Goal: Task Accomplishment & Management: Use online tool/utility

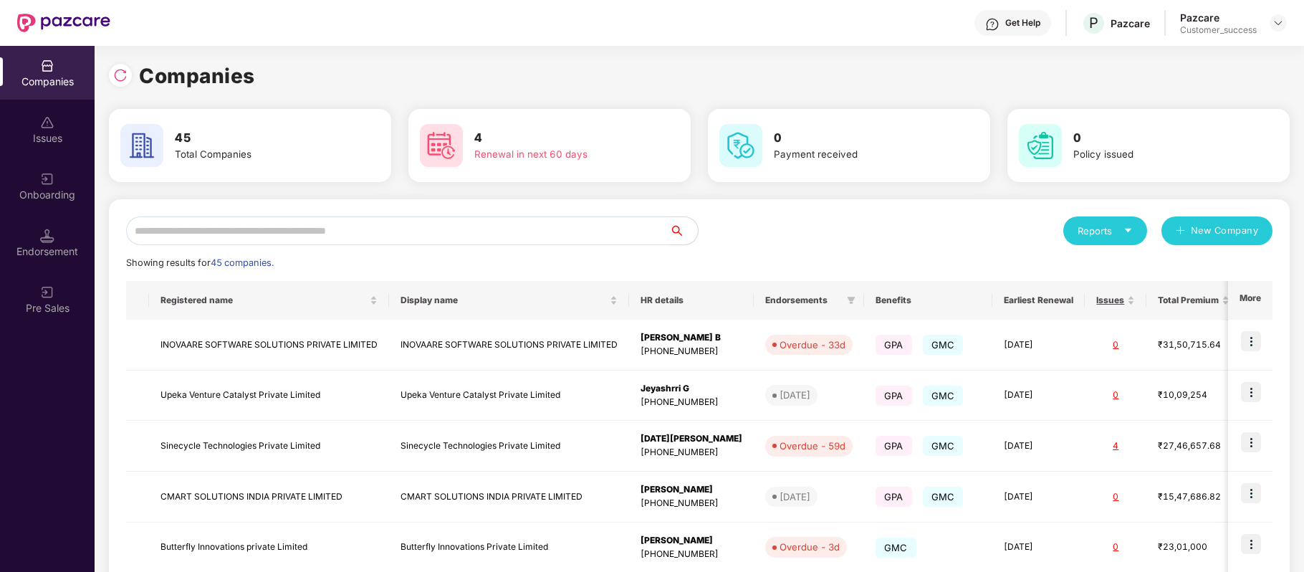
click at [433, 229] on input "text" at bounding box center [397, 230] width 543 height 29
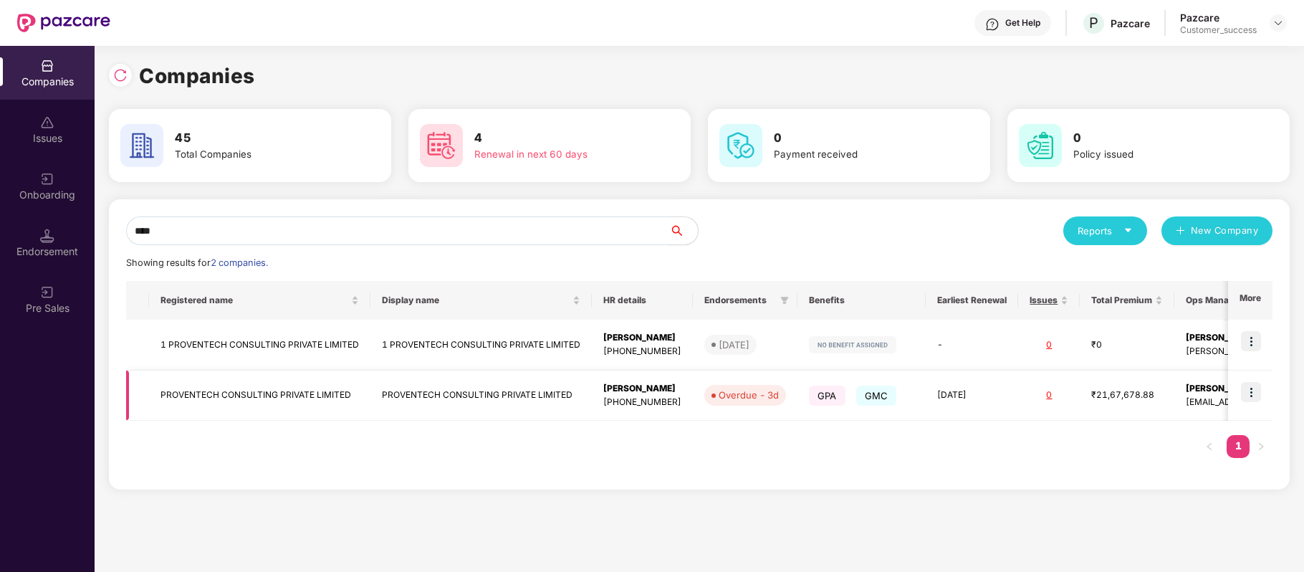
type input "****"
click at [1252, 393] on img at bounding box center [1251, 392] width 20 height 20
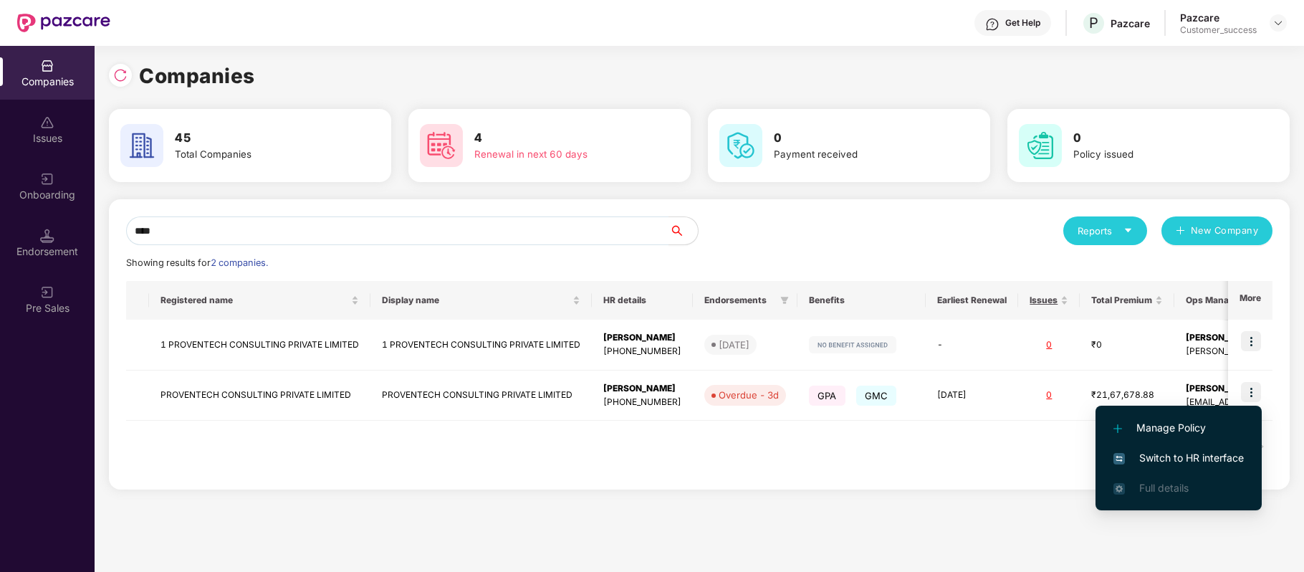
click at [1229, 457] on span "Switch to HR interface" at bounding box center [1178, 458] width 130 height 16
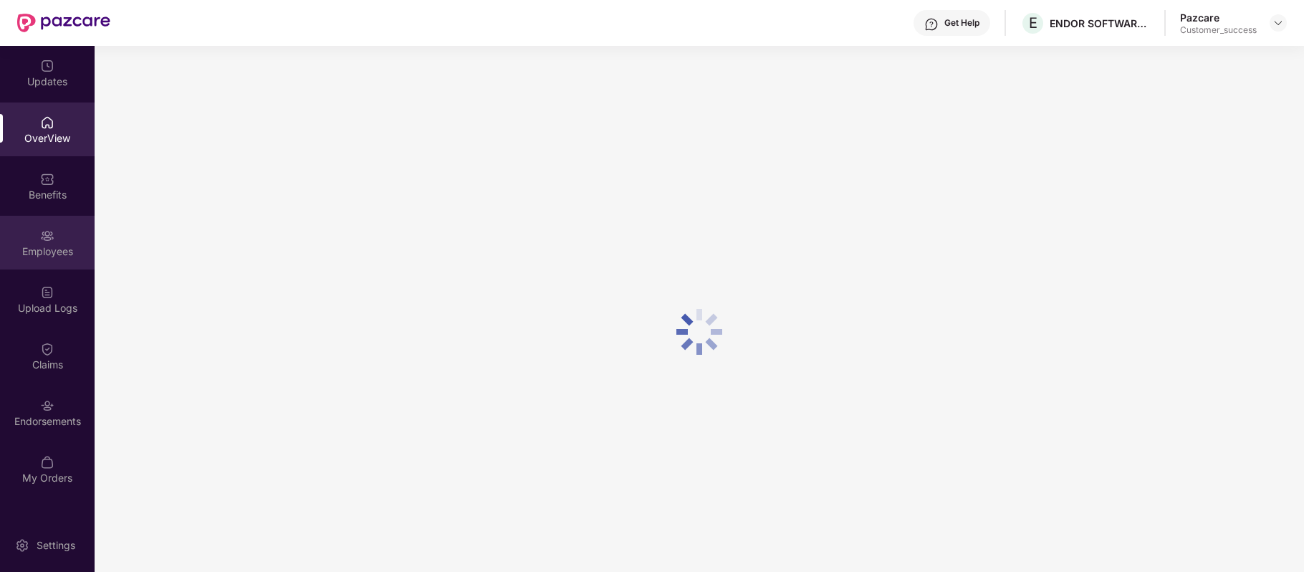
click at [47, 238] on img at bounding box center [47, 236] width 14 height 14
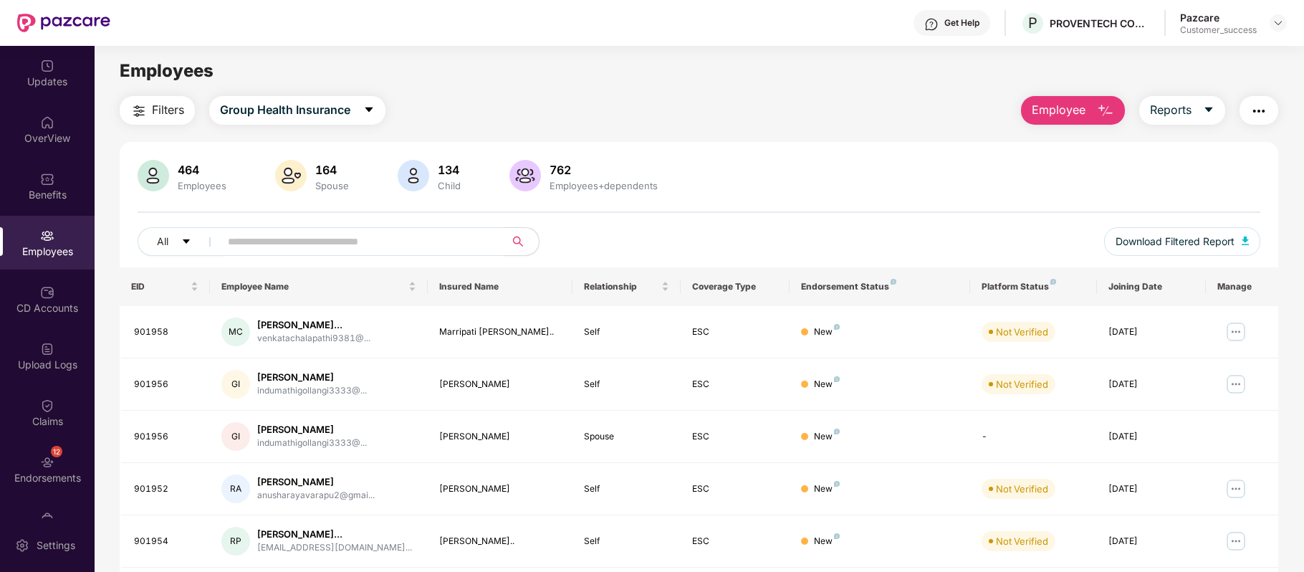
click at [264, 249] on input "text" at bounding box center [356, 241] width 257 height 21
click at [264, 249] on input "*" at bounding box center [356, 241] width 257 height 21
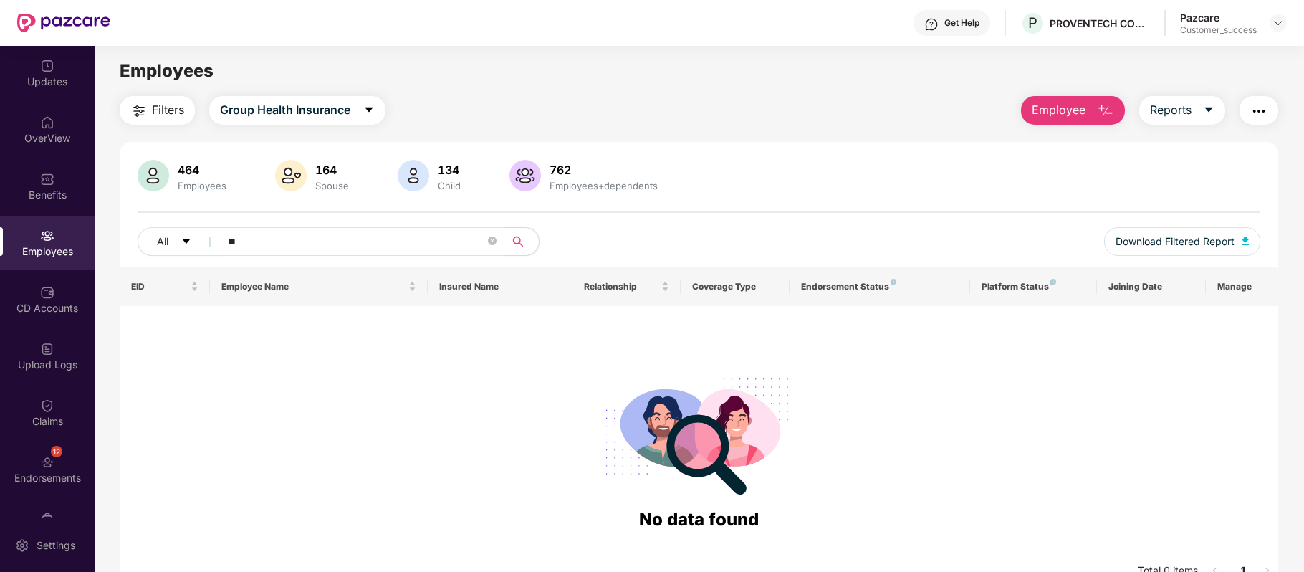
type input "*"
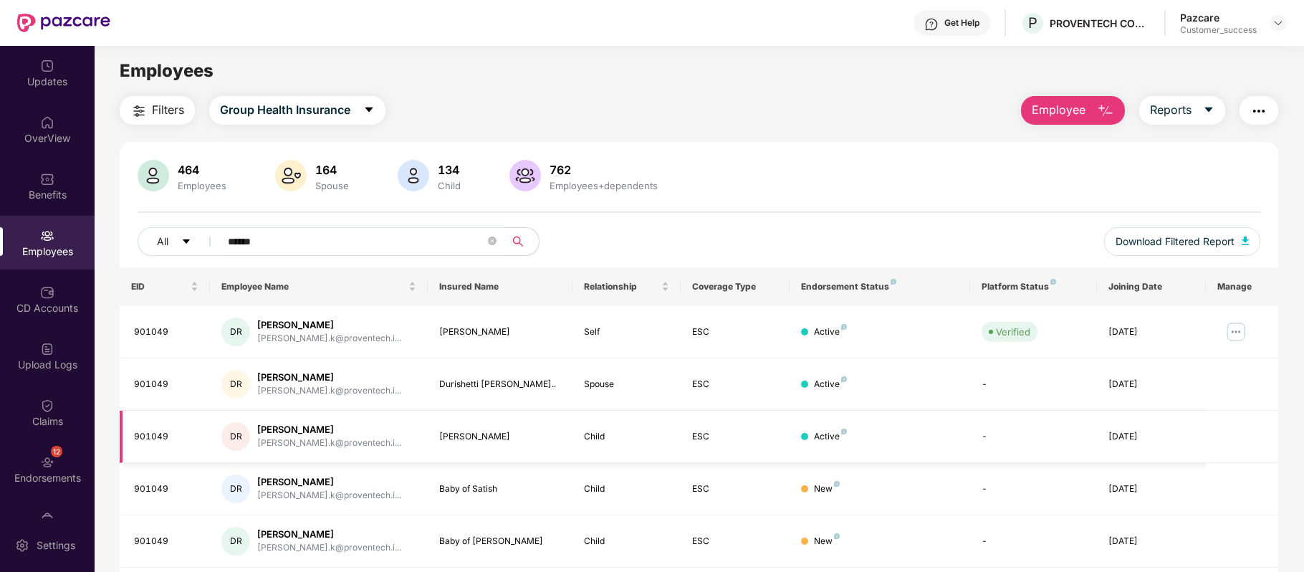
scroll to position [49, 0]
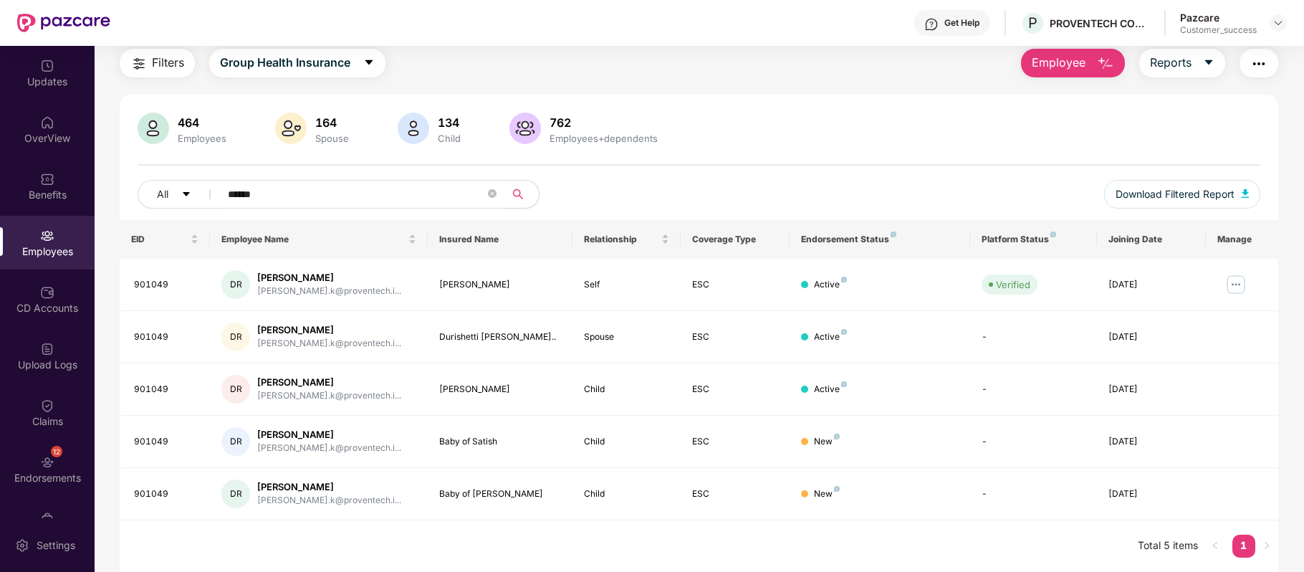
type input "******"
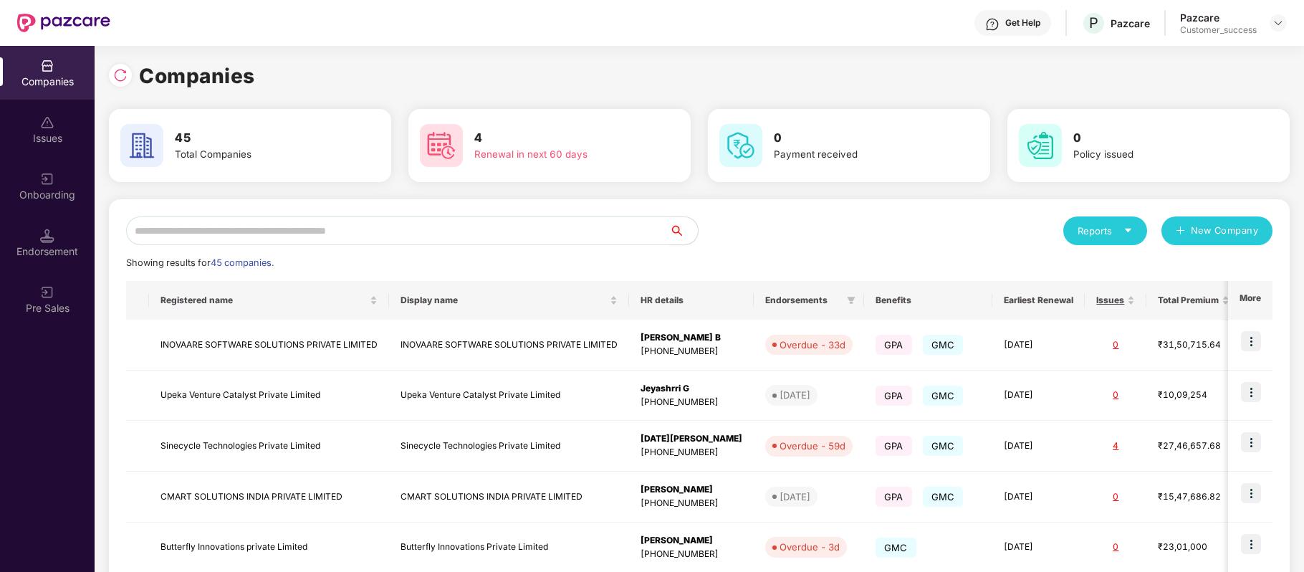
click at [353, 236] on input "text" at bounding box center [397, 230] width 543 height 29
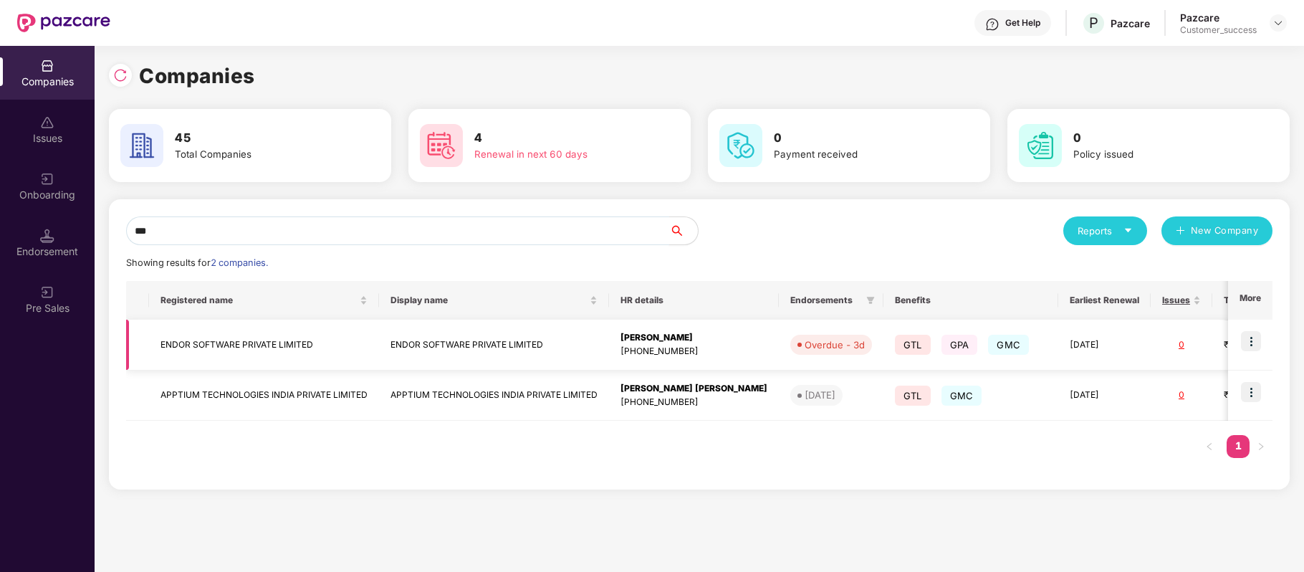
type input "***"
click at [1249, 345] on img at bounding box center [1251, 341] width 20 height 20
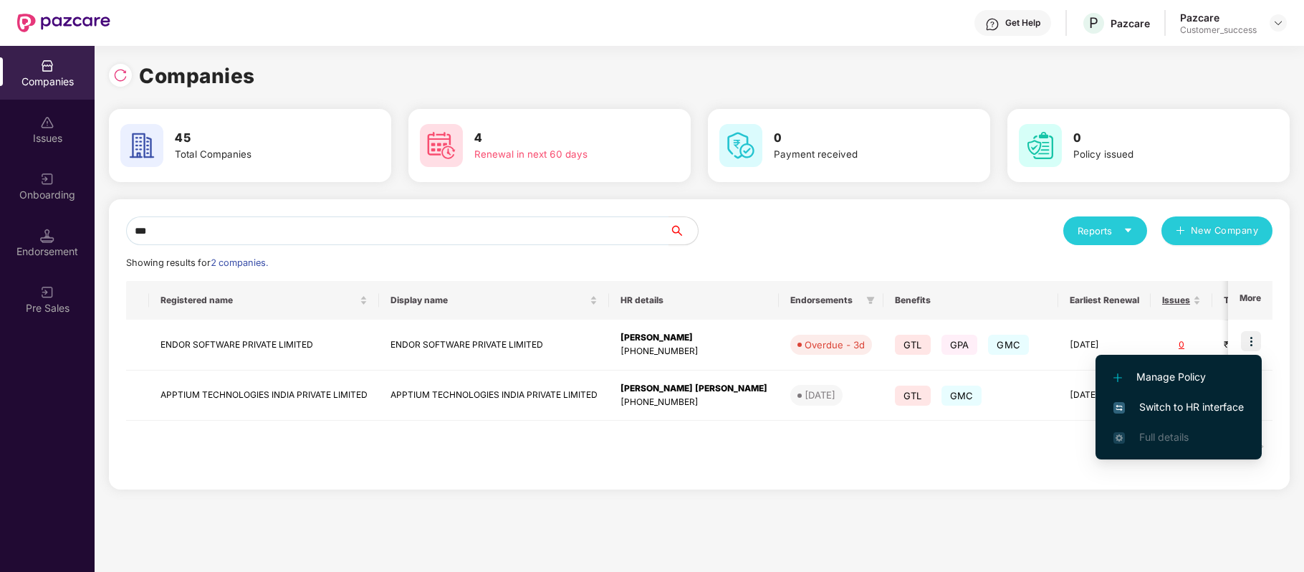
click at [1215, 403] on span "Switch to HR interface" at bounding box center [1178, 407] width 130 height 16
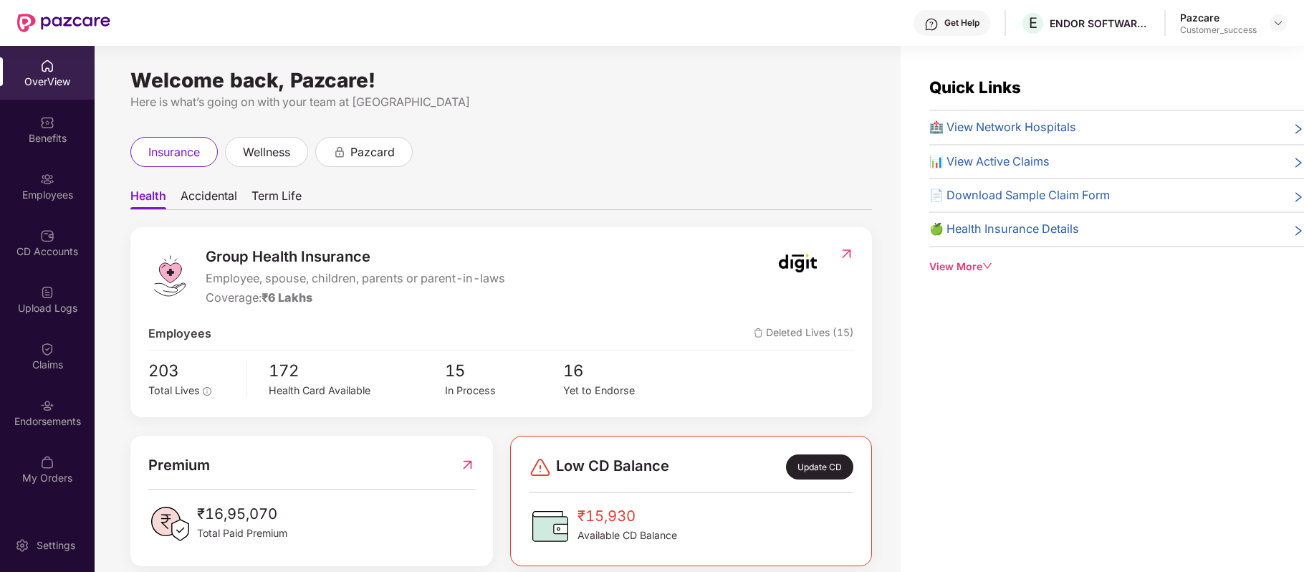
click at [55, 186] on div "Employees" at bounding box center [47, 186] width 95 height 54
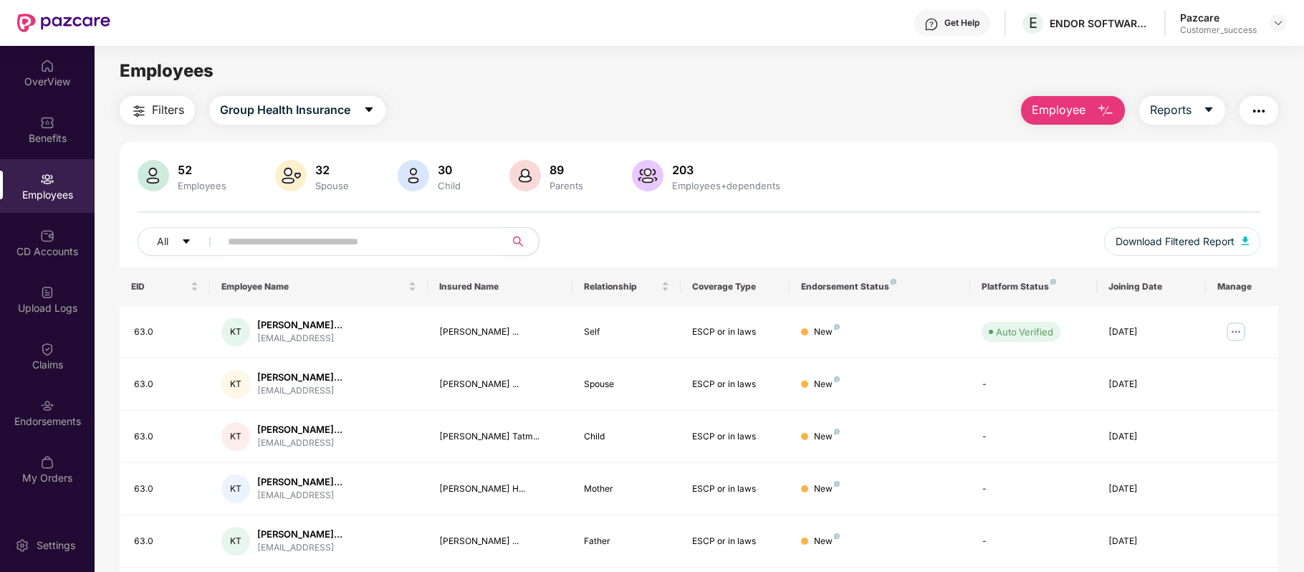
click at [256, 236] on input "text" at bounding box center [356, 241] width 257 height 21
